Goal: Transaction & Acquisition: Purchase product/service

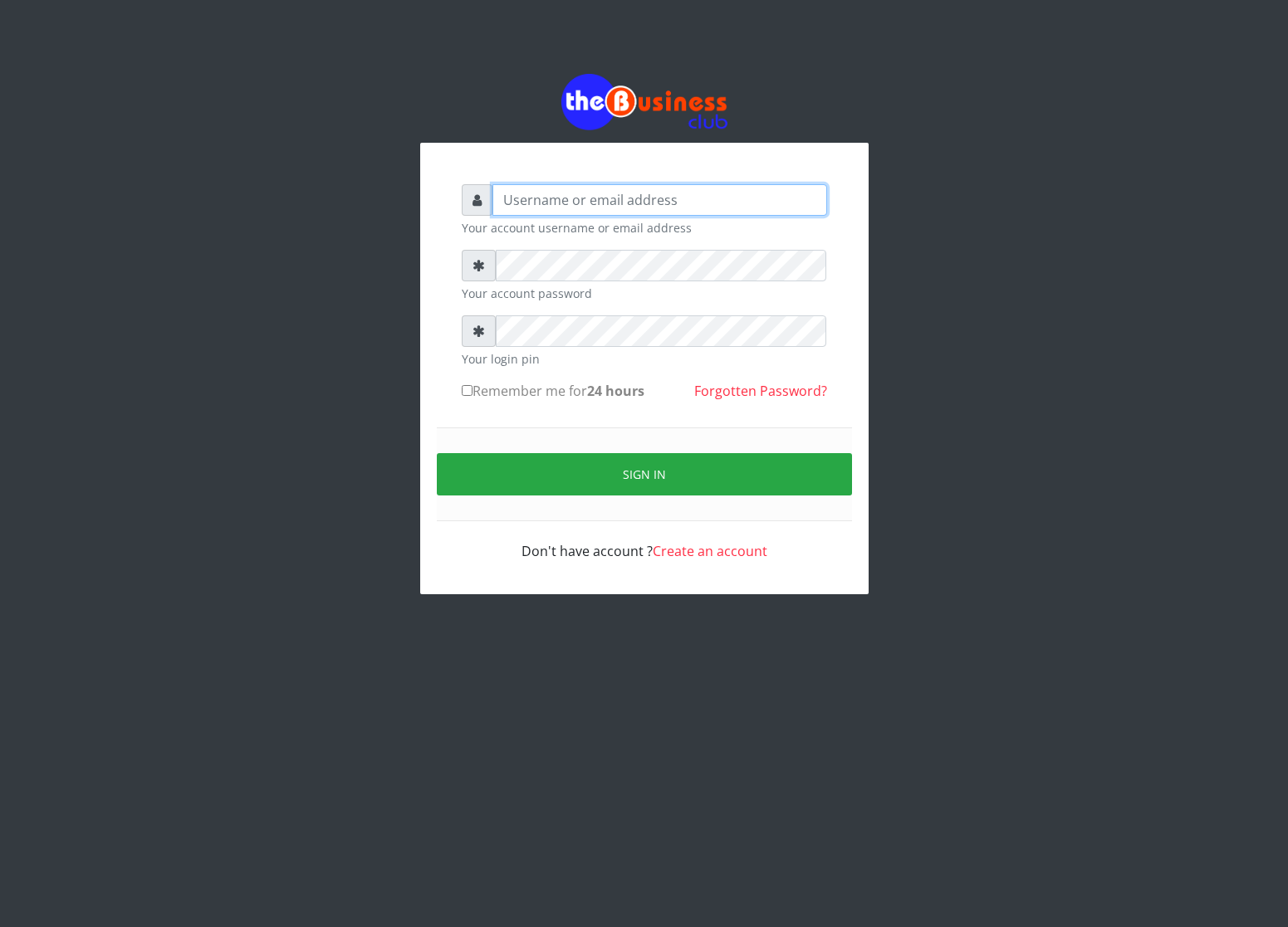
type input "cherpher"
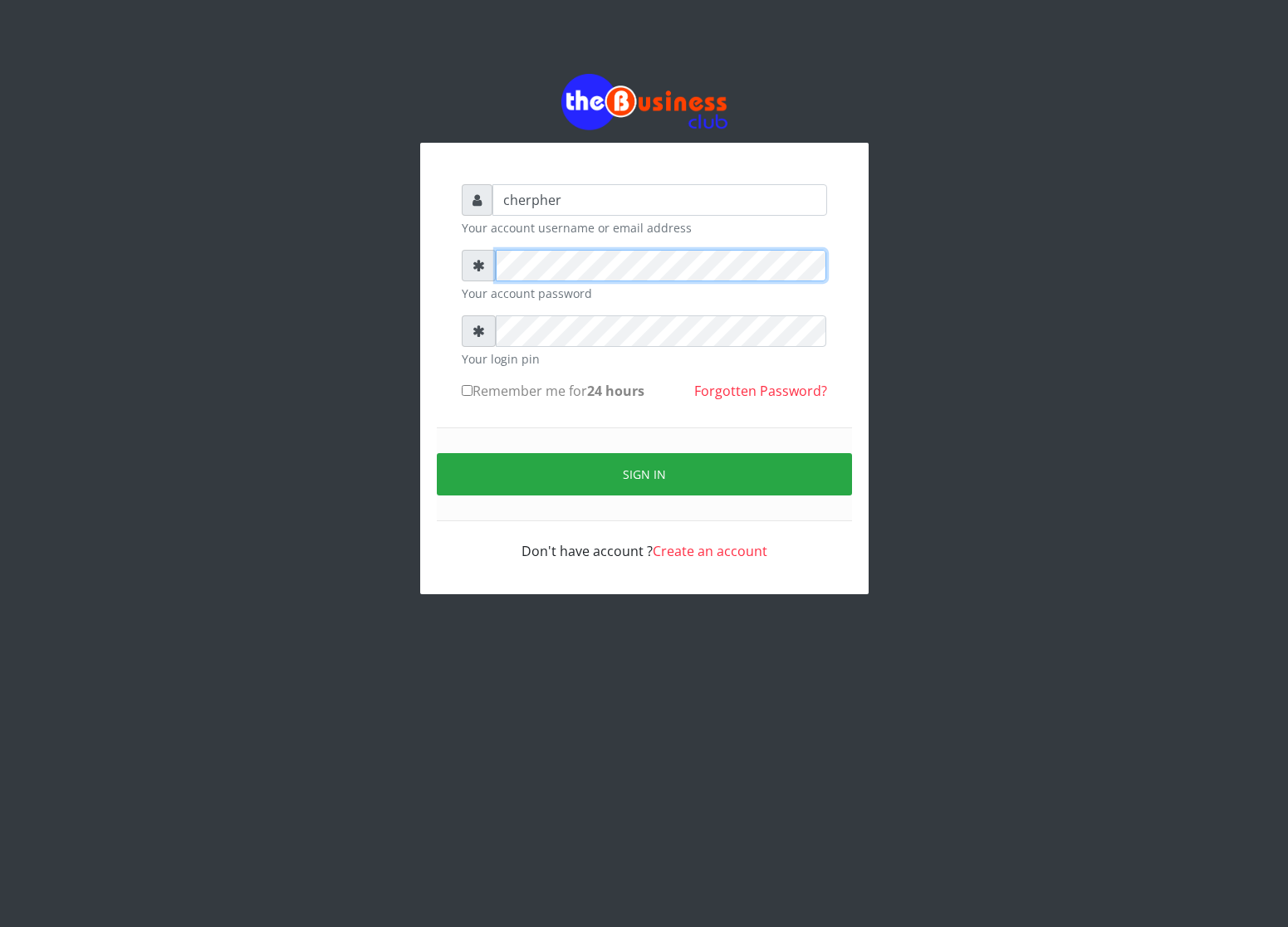
click at [456, 382] on div "cherpher Your account username or email address Your account password Your logi…" at bounding box center [644, 372] width 399 height 410
click at [473, 389] on label "Remember me for 24 hours" at bounding box center [553, 391] width 183 height 20
click at [472, 389] on input "Remember me for 24 hours" at bounding box center [467, 391] width 11 height 11
checkbox input "true"
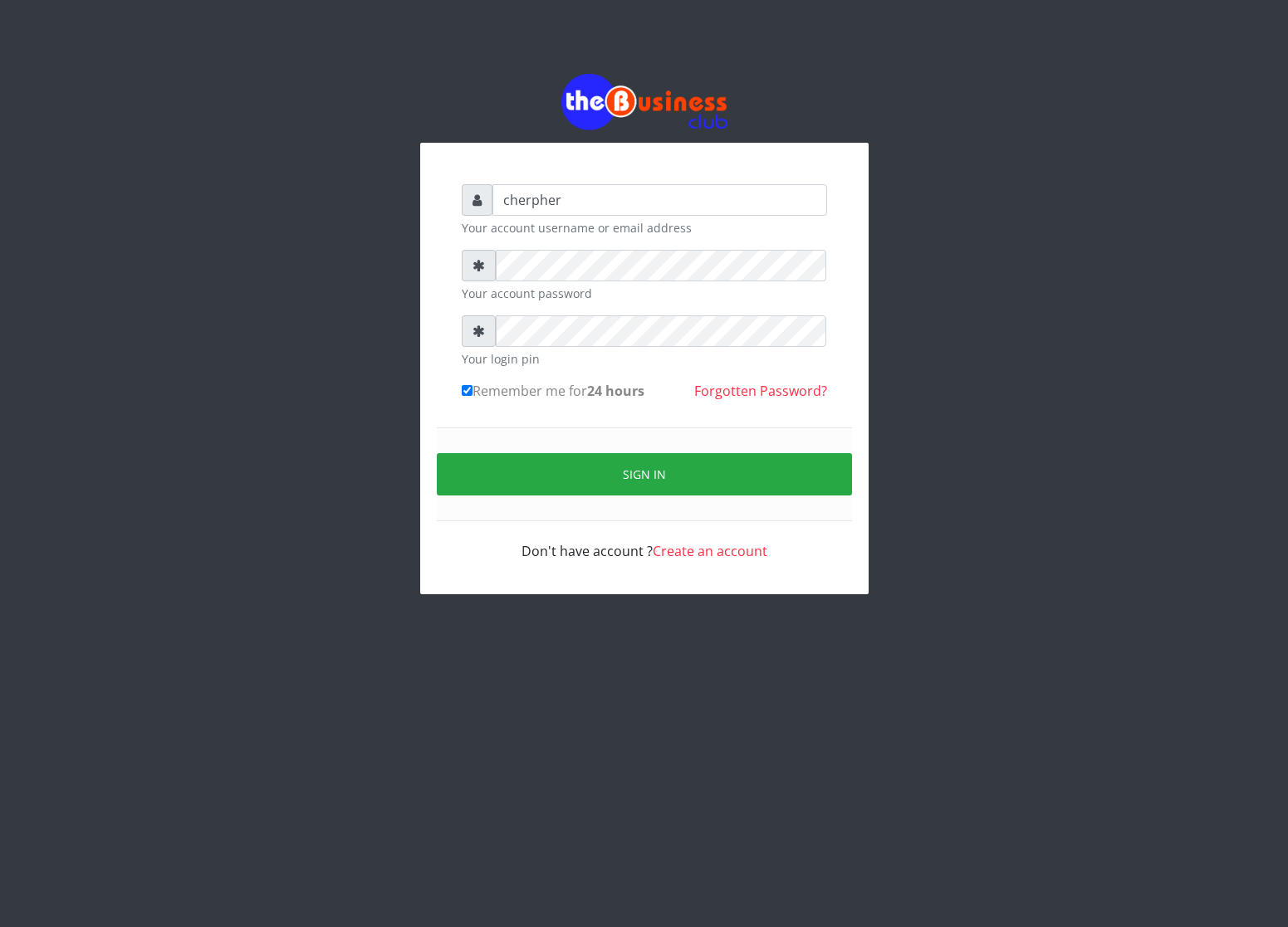
click at [510, 249] on form "cherpher Your account username or email address Your account password Your logi…" at bounding box center [644, 372] width 365 height 377
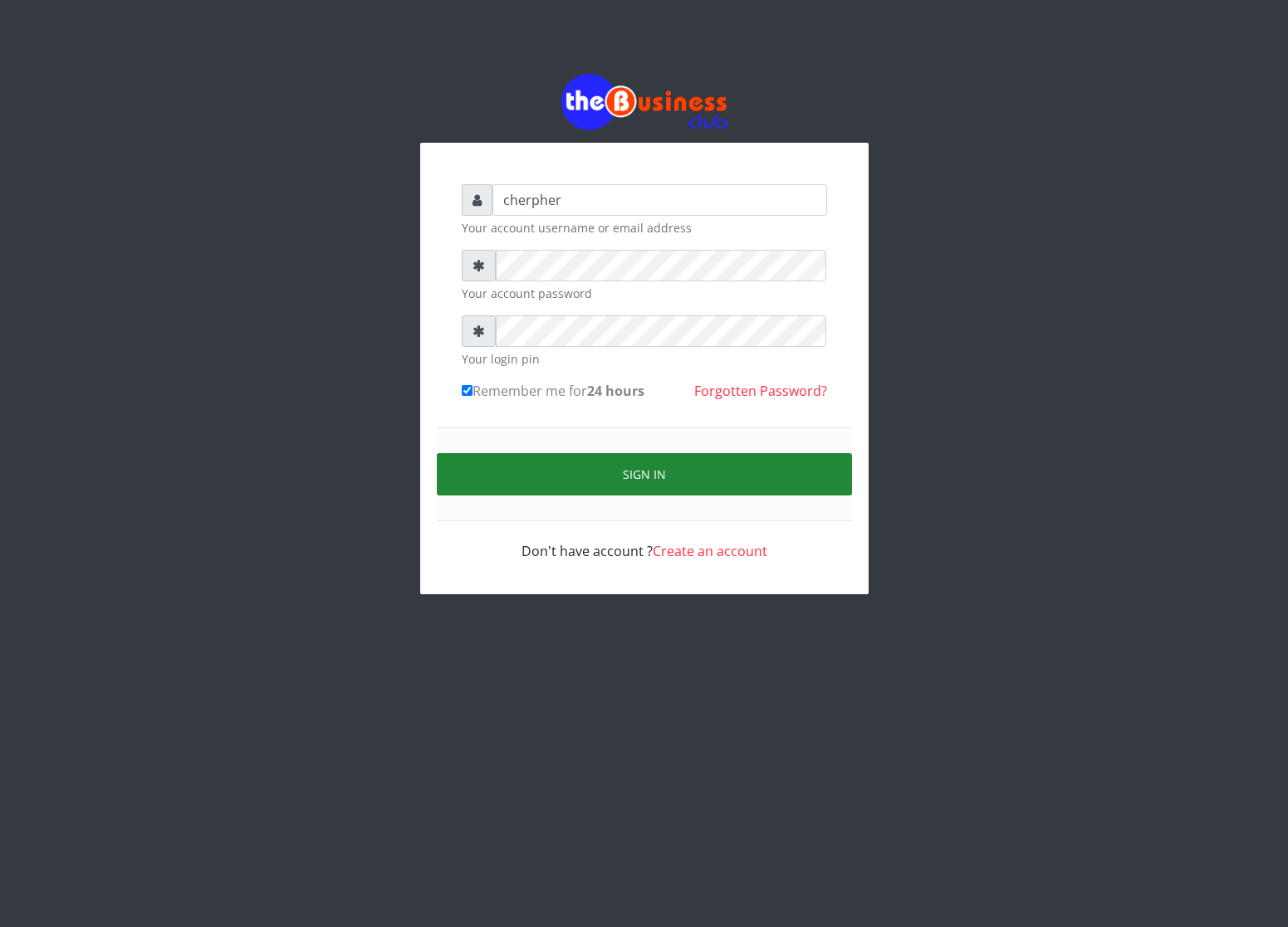
click at [593, 473] on button "Sign in" at bounding box center [644, 474] width 415 height 43
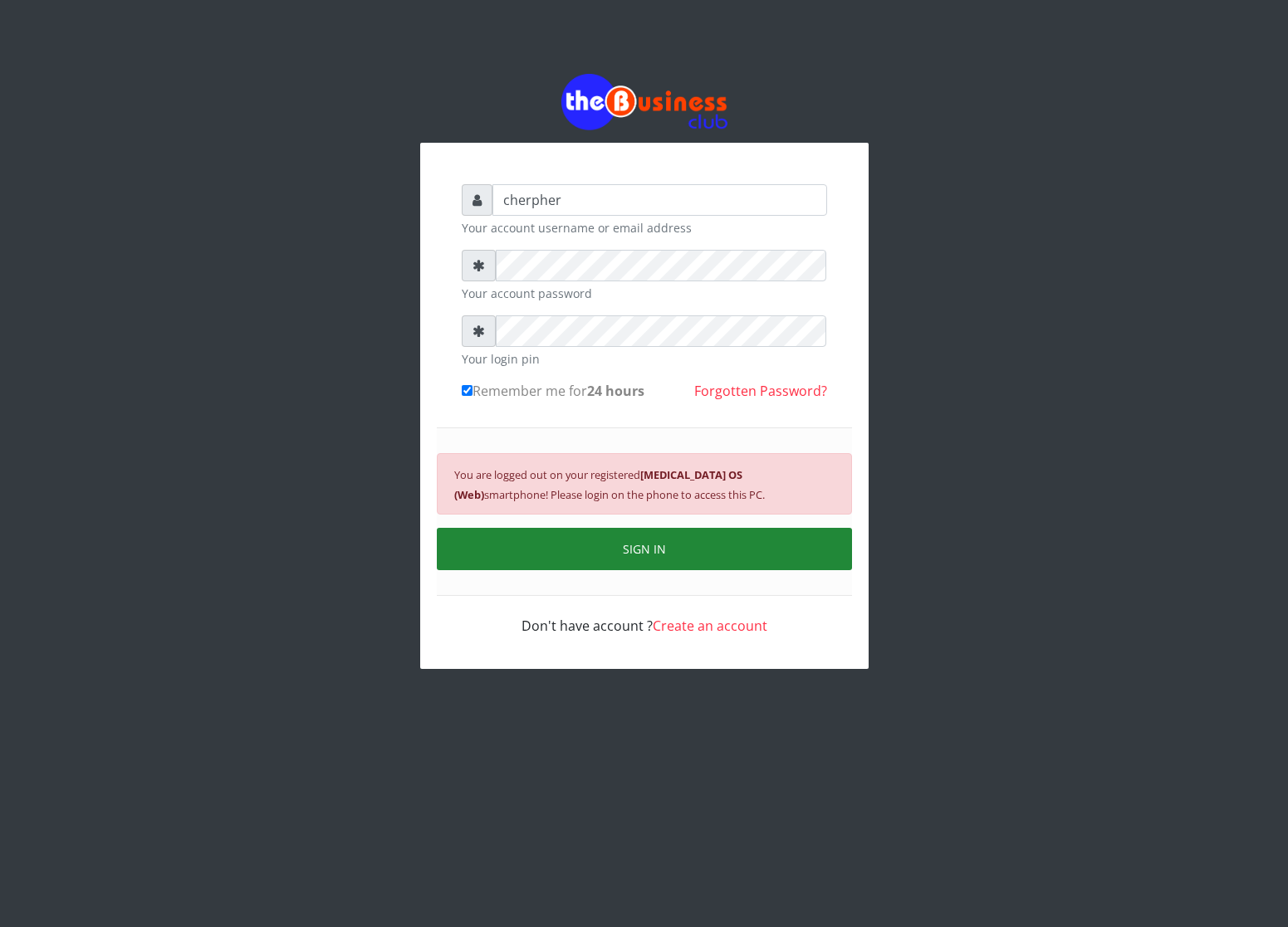
click at [633, 553] on button "SIGN IN" at bounding box center [644, 549] width 415 height 43
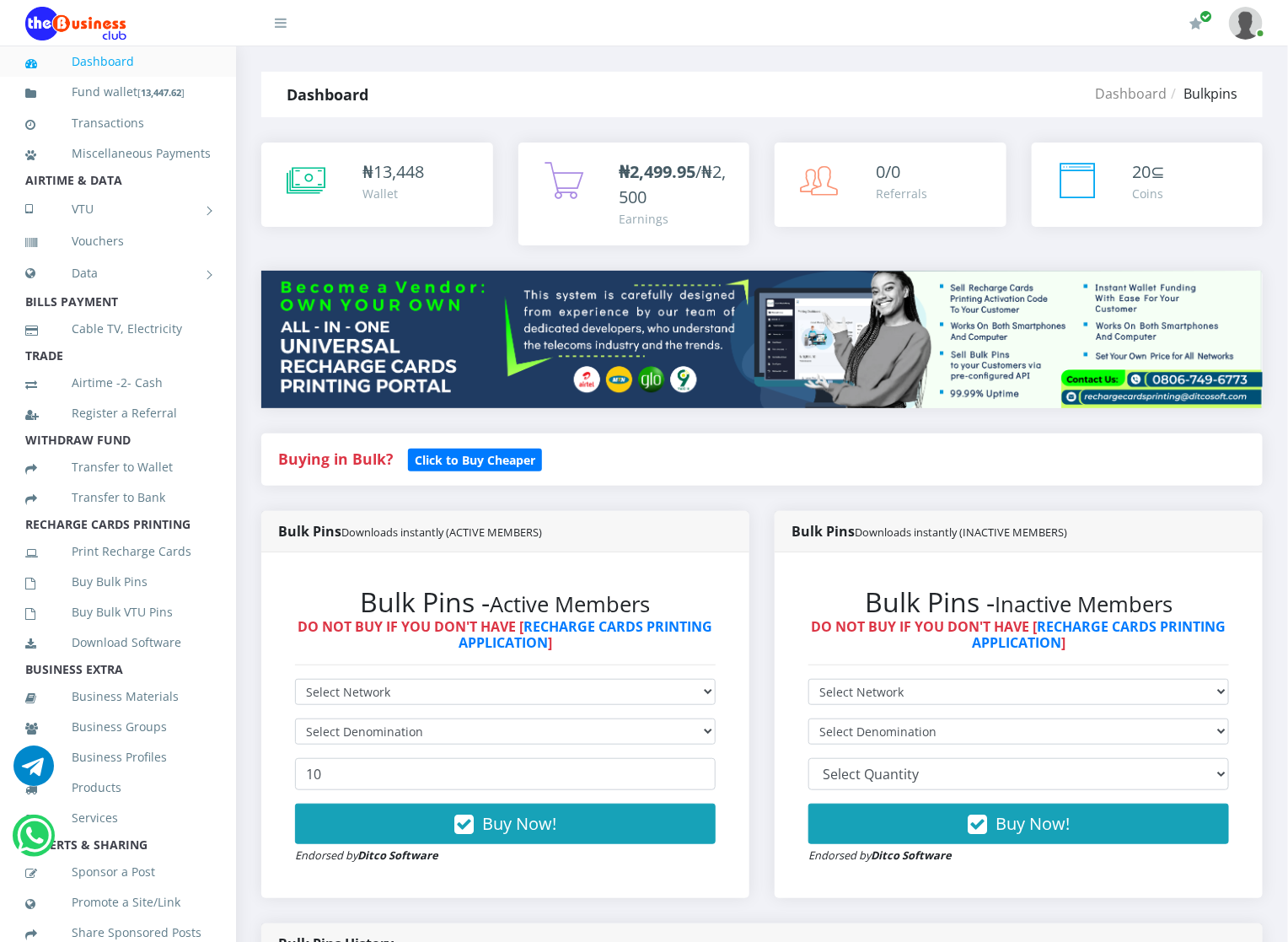
click at [767, 742] on div "Bulk Pins Downloads instantly (INACTIVE MEMBERS) Bulk Pins - Inactive Members D…" at bounding box center [1019, 717] width 514 height 412
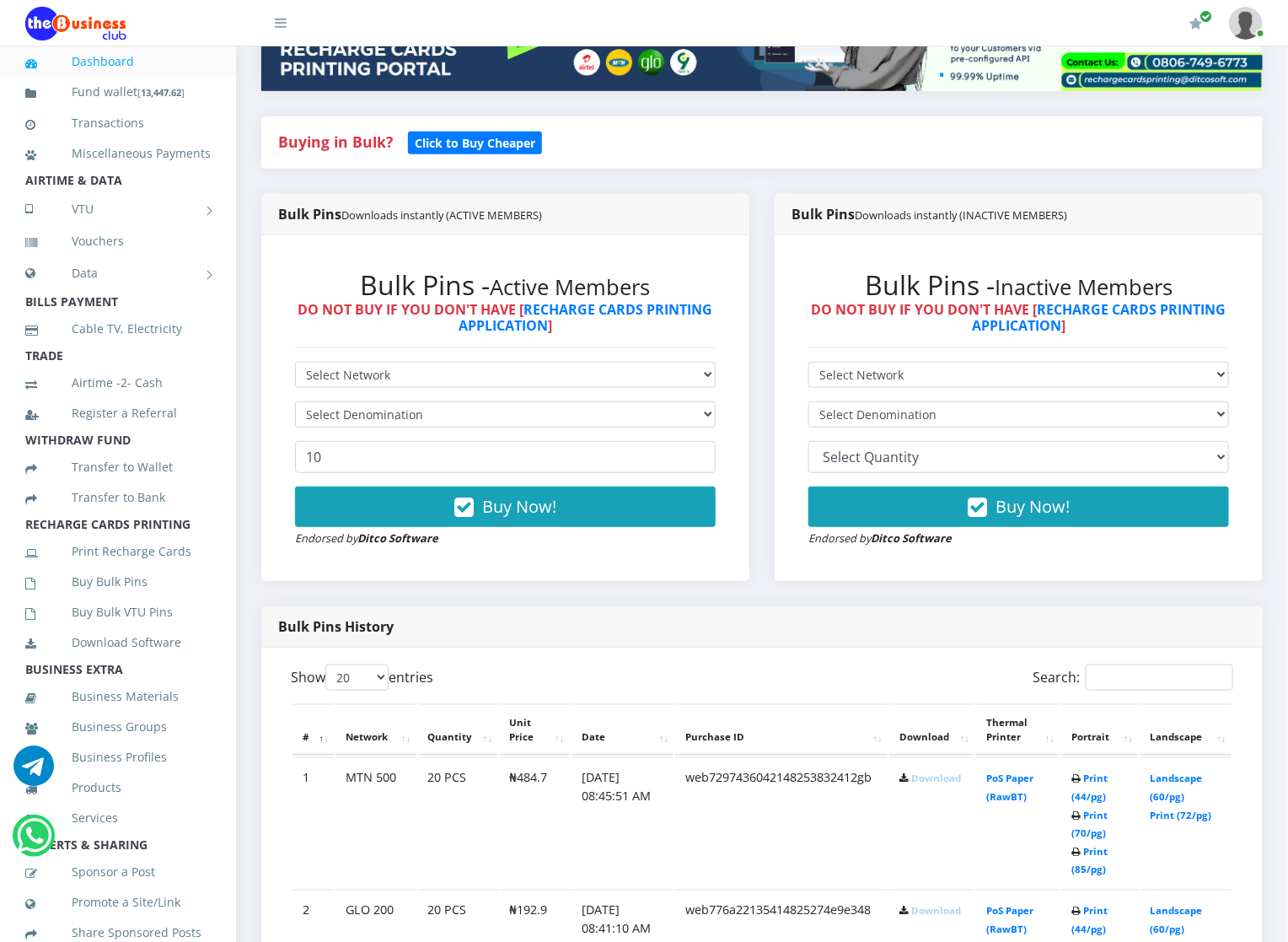
scroll to position [405, 0]
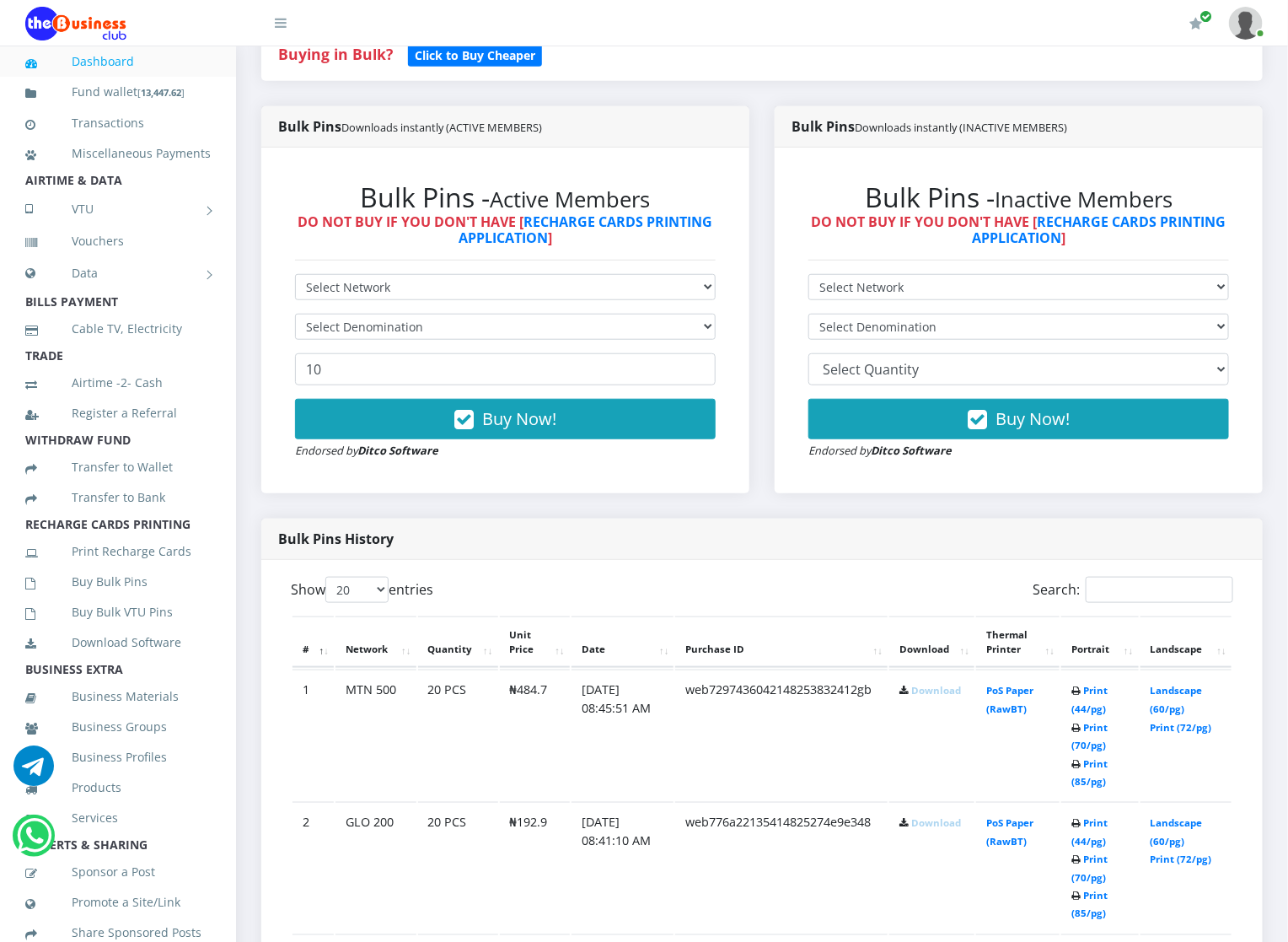
click at [912, 696] on link "Download" at bounding box center [936, 689] width 50 height 12
click at [355, 276] on select "Select Network MTN Globacom 9Mobile Airtel" at bounding box center [505, 287] width 421 height 26
select select "Airtel"
click at [295, 275] on select "Select Network MTN Globacom 9Mobile Airtel" at bounding box center [505, 287] width 421 height 26
click at [359, 325] on select "Select Denomination Airtel NGN100 - ₦96.36 Airtel NGN200 - ₦192.72 Airtel NGN50…" at bounding box center [505, 327] width 421 height 26
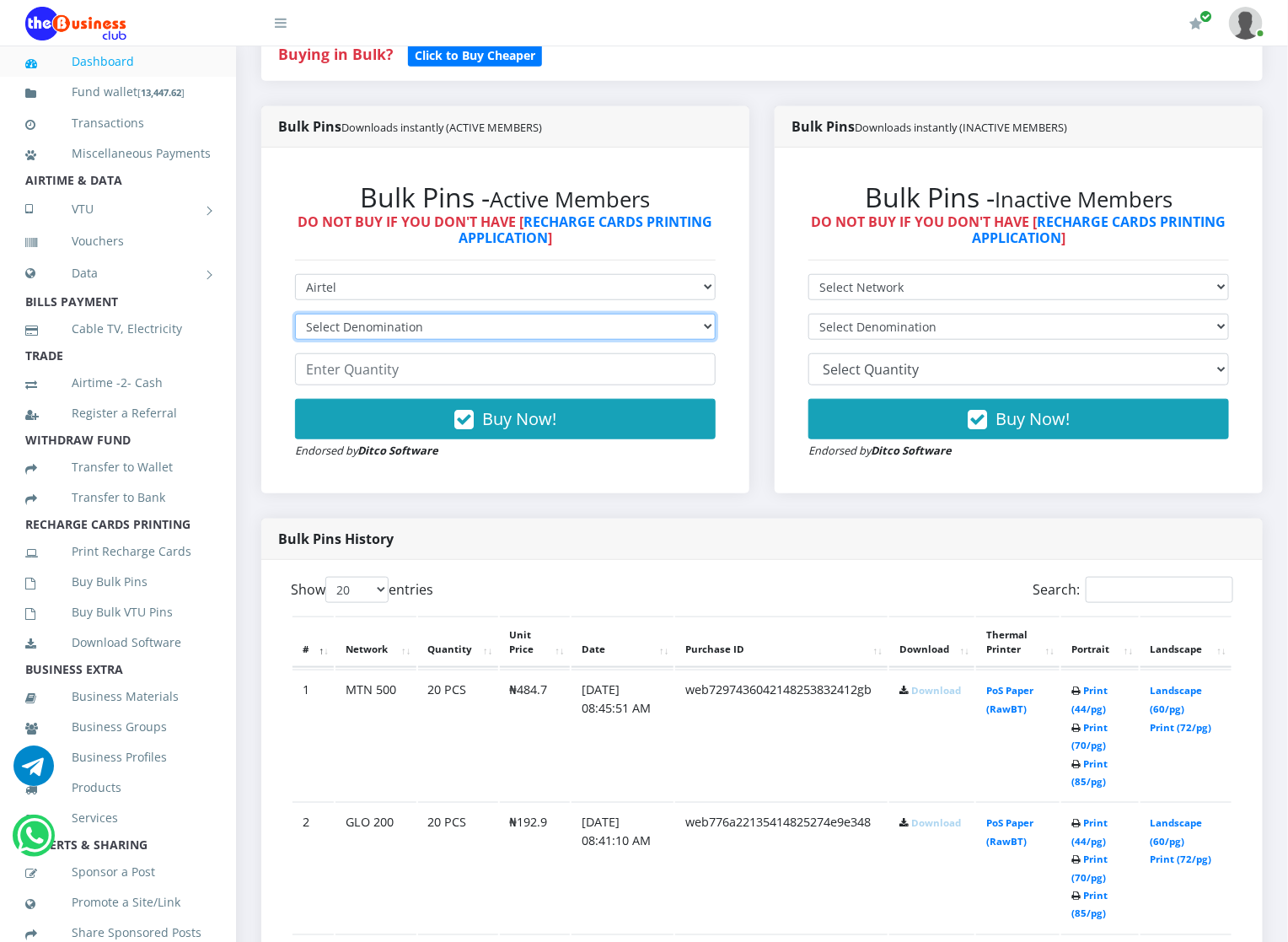
select select "963.6-1000"
click at [295, 315] on select "Select Denomination Airtel NGN100 - ₦96.36 Airtel NGN200 - ₦192.72 Airtel NGN50…" at bounding box center [505, 327] width 421 height 26
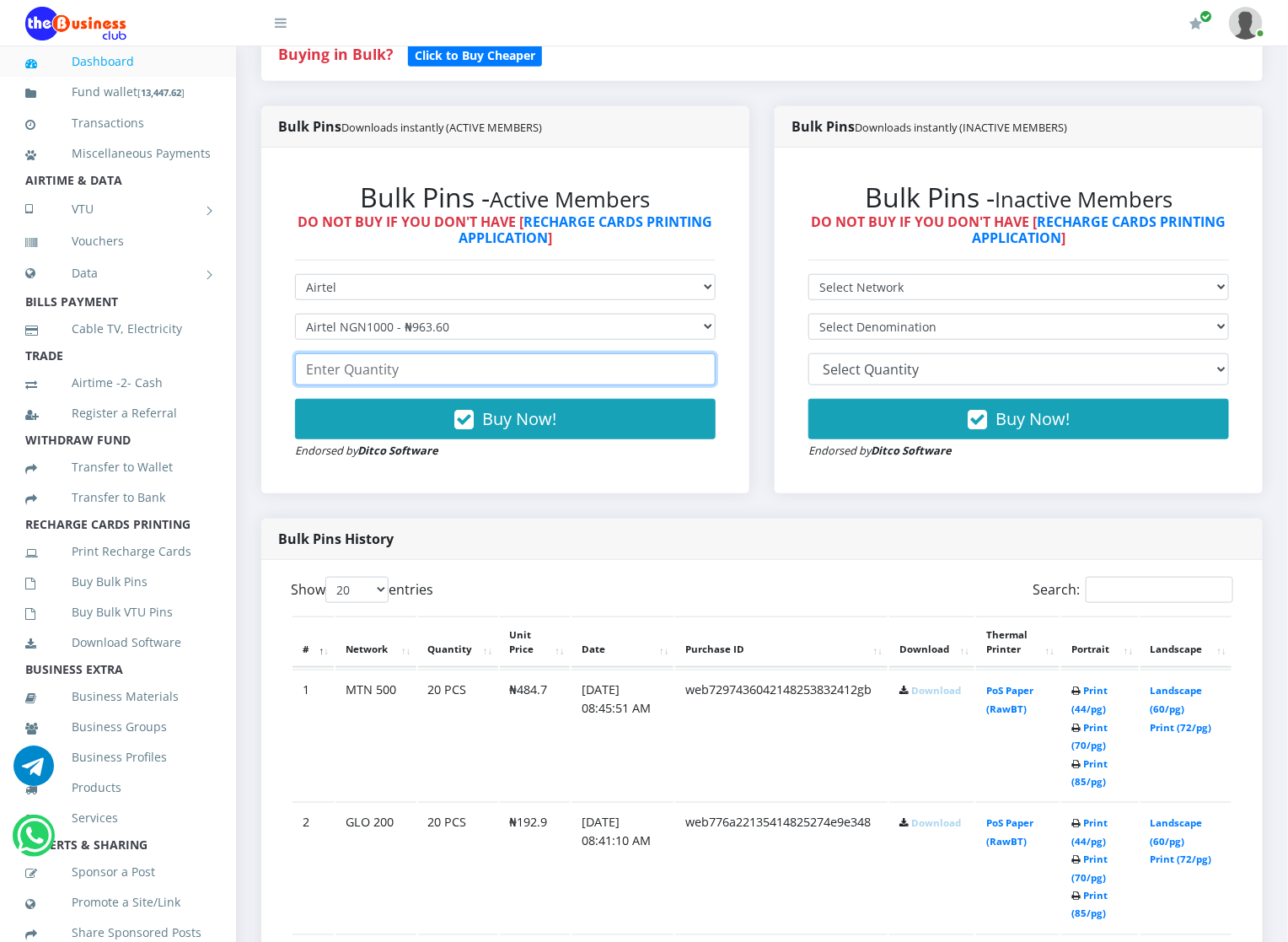
click at [402, 369] on input "number" at bounding box center [505, 369] width 421 height 32
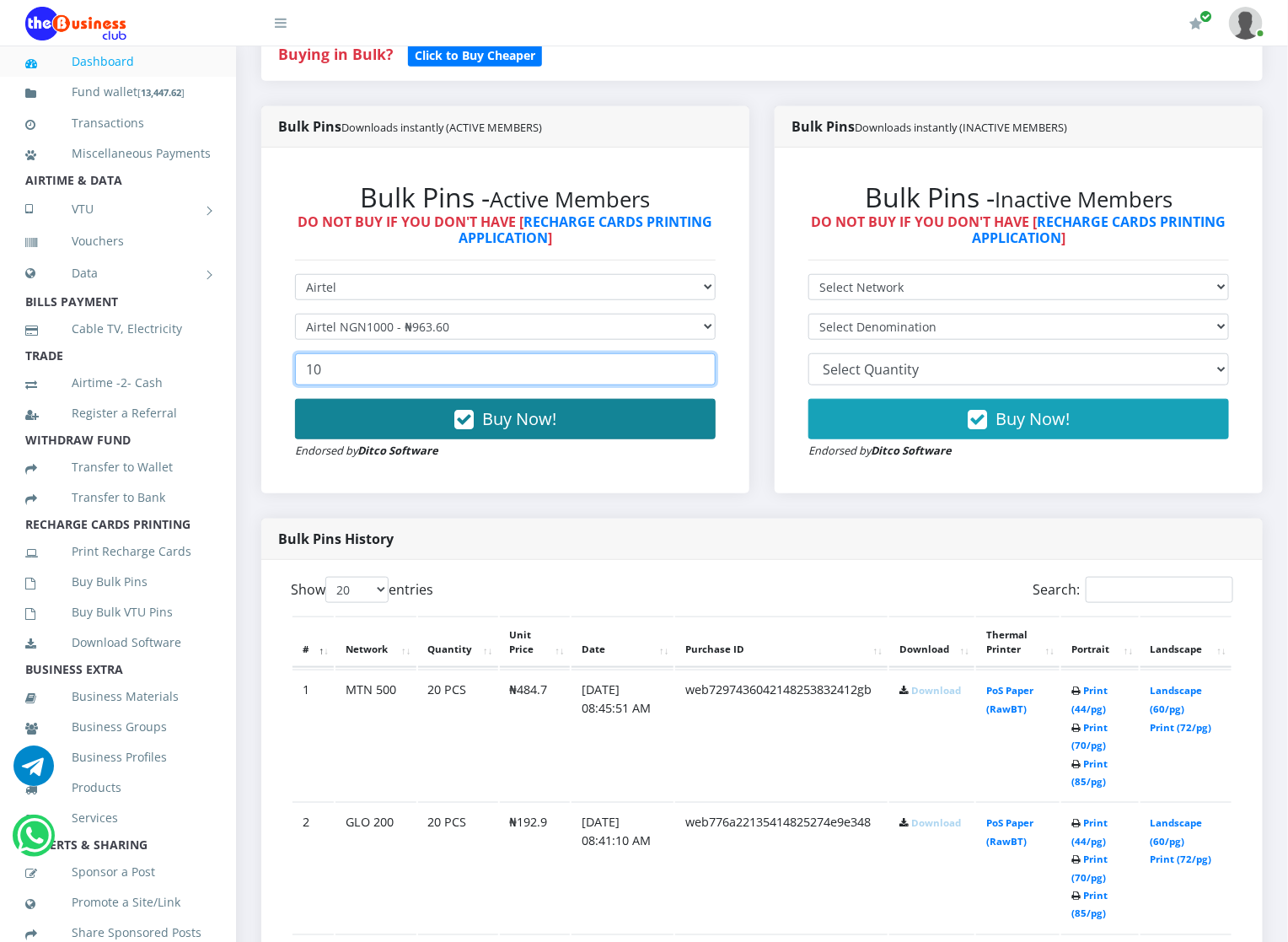
type input "10"
click at [402, 418] on button "Buy Now!" at bounding box center [505, 419] width 421 height 40
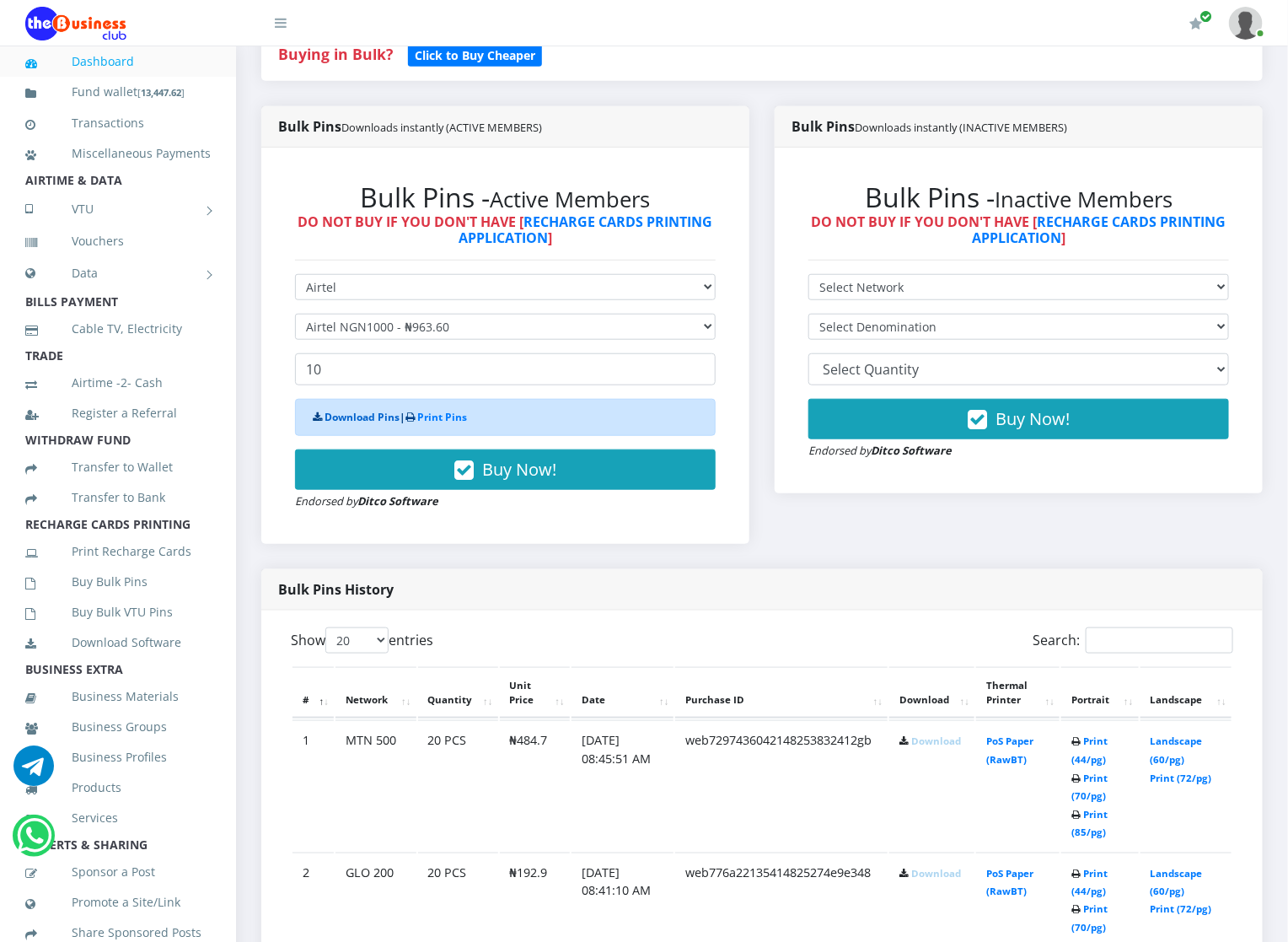
click at [367, 416] on link "Download Pins" at bounding box center [362, 416] width 75 height 14
click at [100, 601] on link "Buy Bulk Pins" at bounding box center [118, 581] width 186 height 39
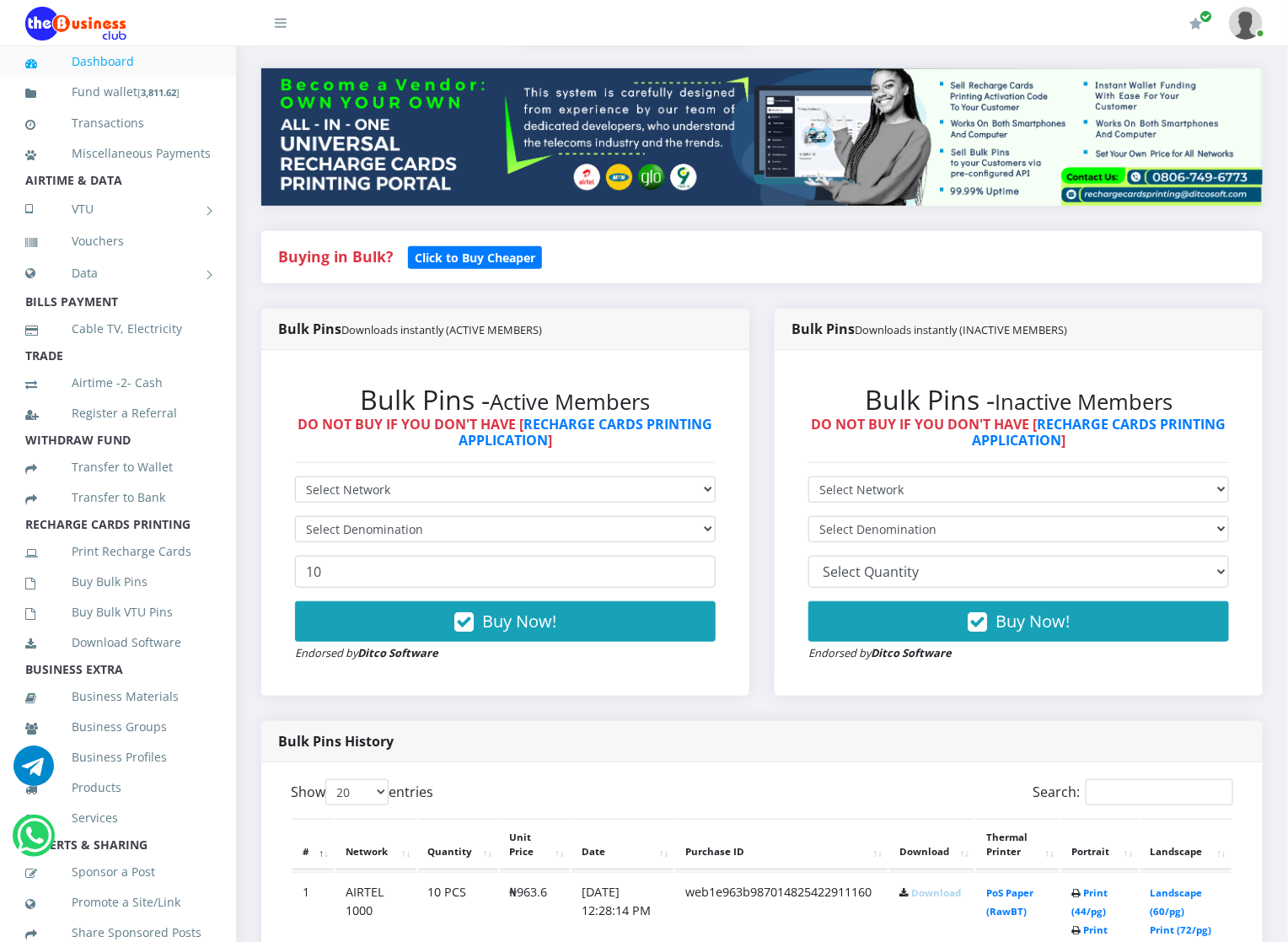
scroll to position [253, 0]
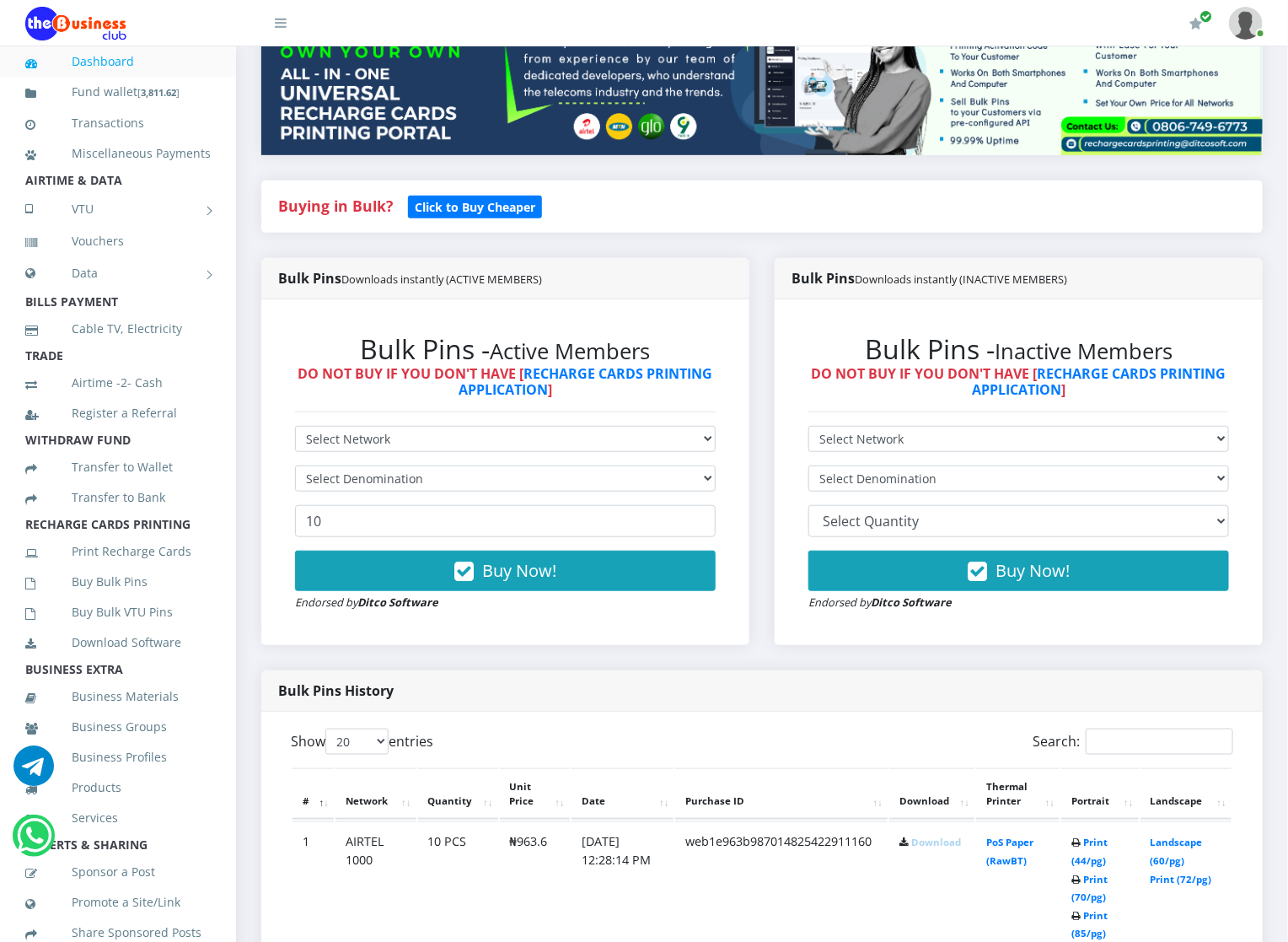
click at [936, 842] on link "Download" at bounding box center [936, 842] width 50 height 12
